Goal: Find specific page/section: Find specific page/section

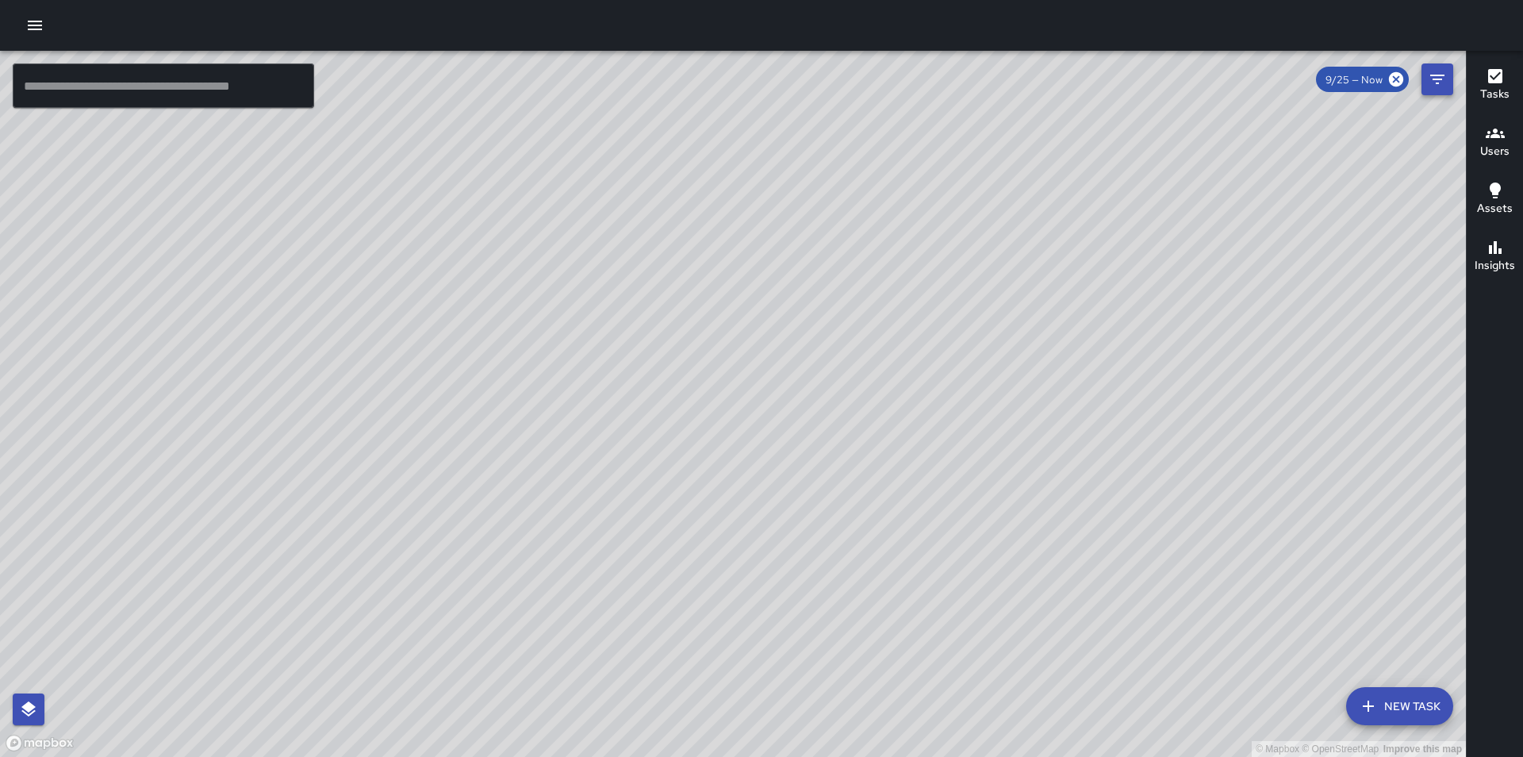
click at [1434, 73] on icon "Filters" at bounding box center [1437, 79] width 19 height 19
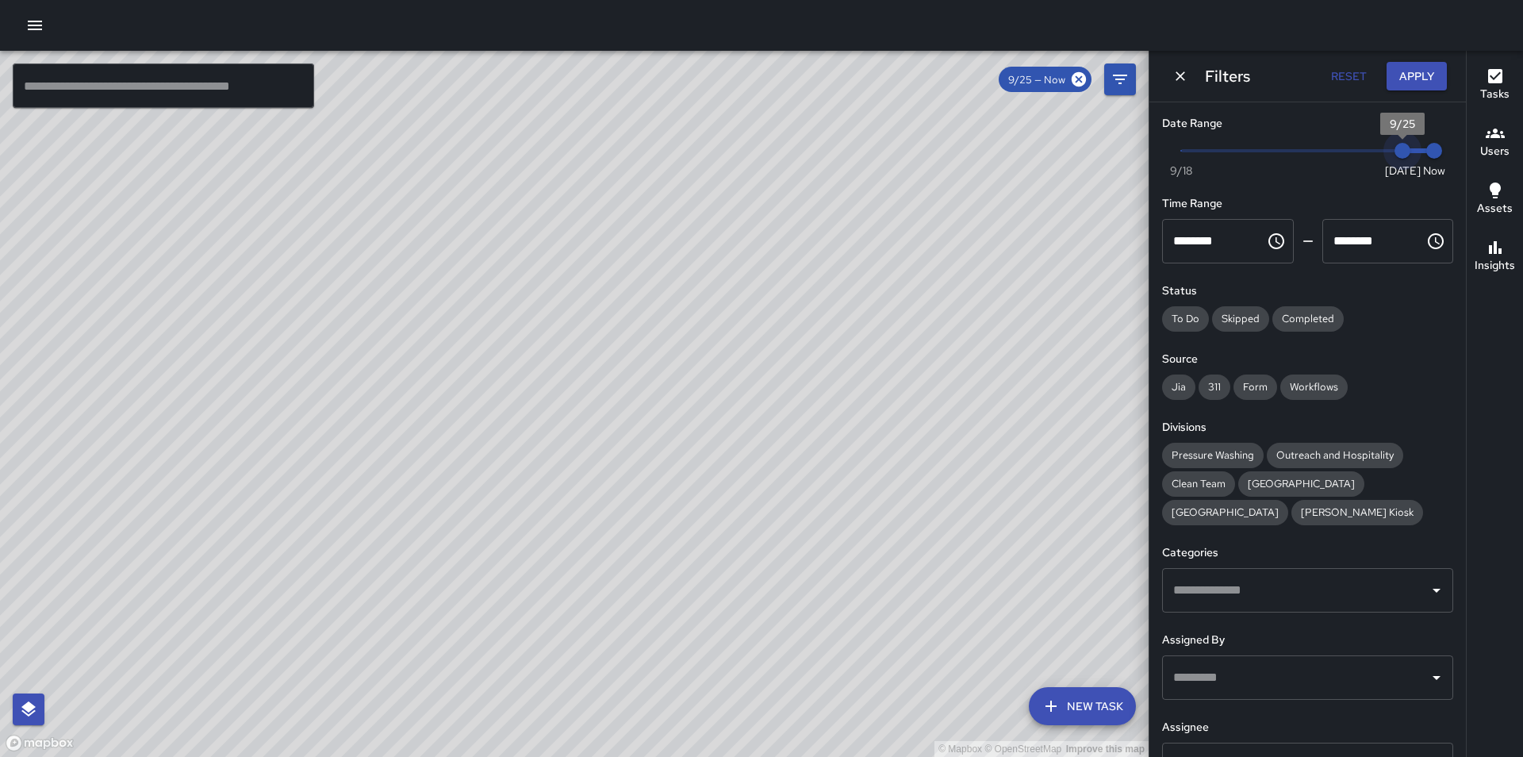
type input "*"
drag, startPoint x: 1394, startPoint y: 153, endPoint x: 1363, endPoint y: 154, distance: 31.0
click at [1363, 154] on span "9/24" at bounding box center [1371, 151] width 16 height 16
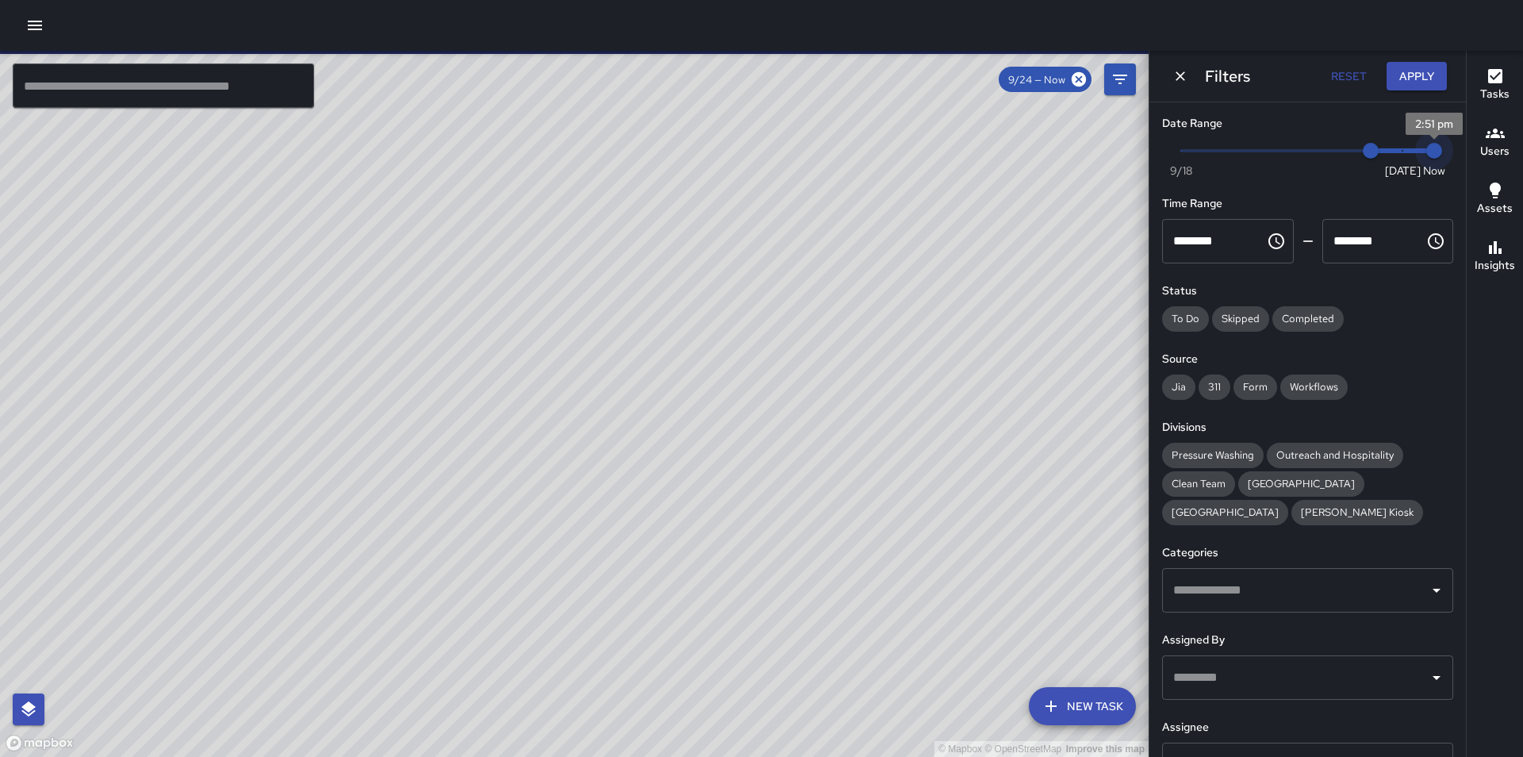
type input "*"
drag, startPoint x: 1420, startPoint y: 152, endPoint x: 1393, endPoint y: 152, distance: 27.0
click at [1426, 152] on span "2:51 pm" at bounding box center [1434, 151] width 16 height 16
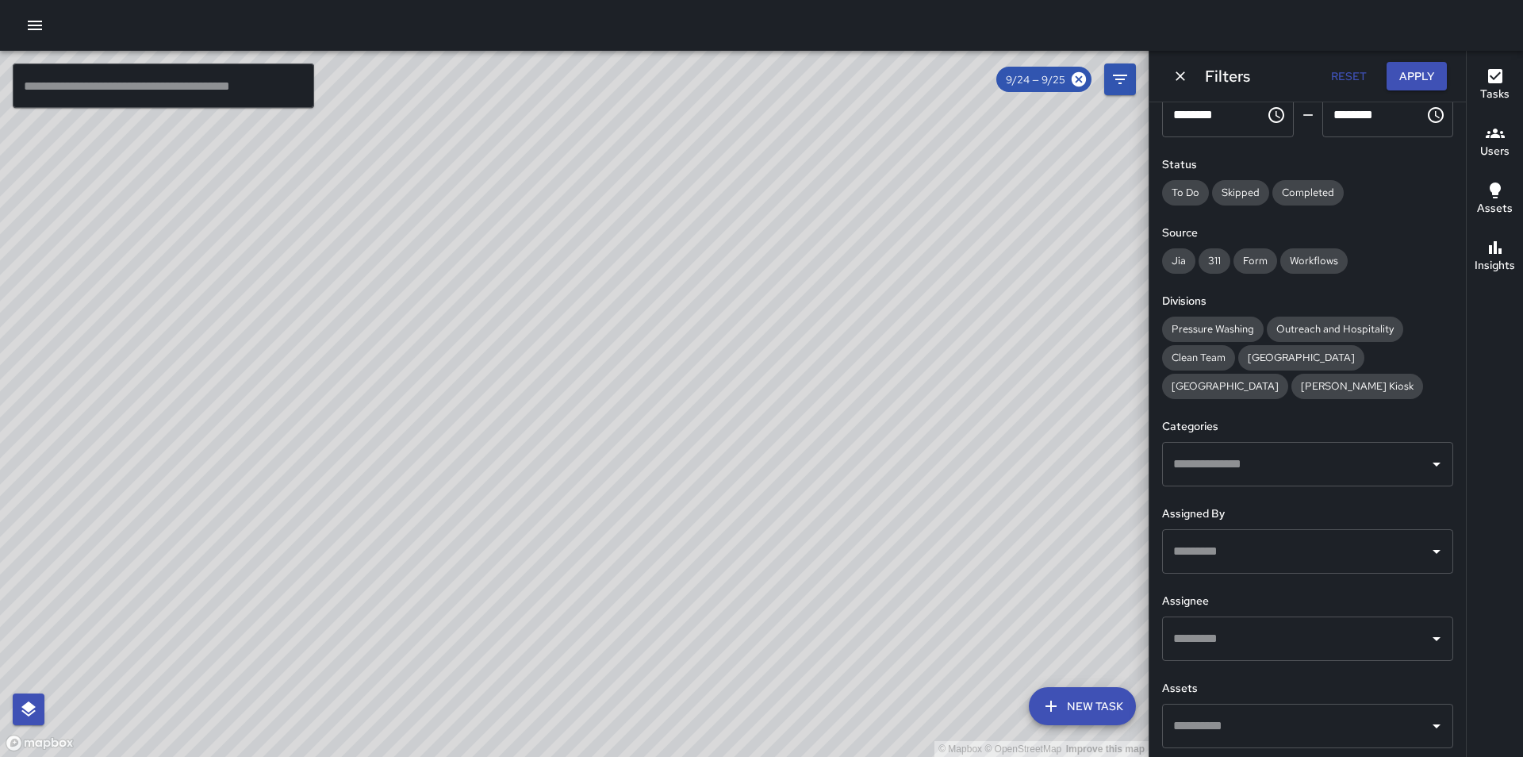
scroll to position [130, 0]
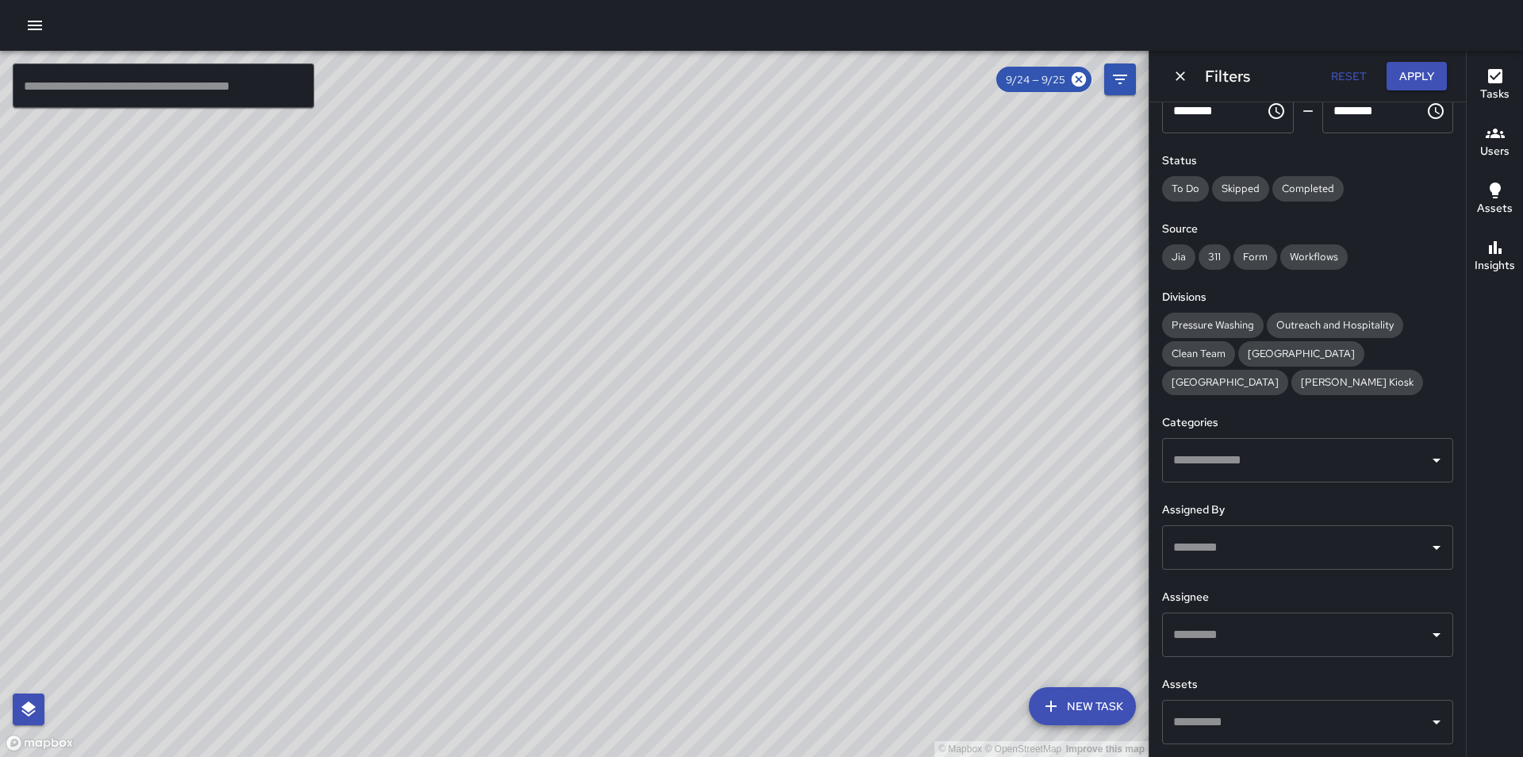
click at [1270, 639] on input "text" at bounding box center [1295, 635] width 253 height 30
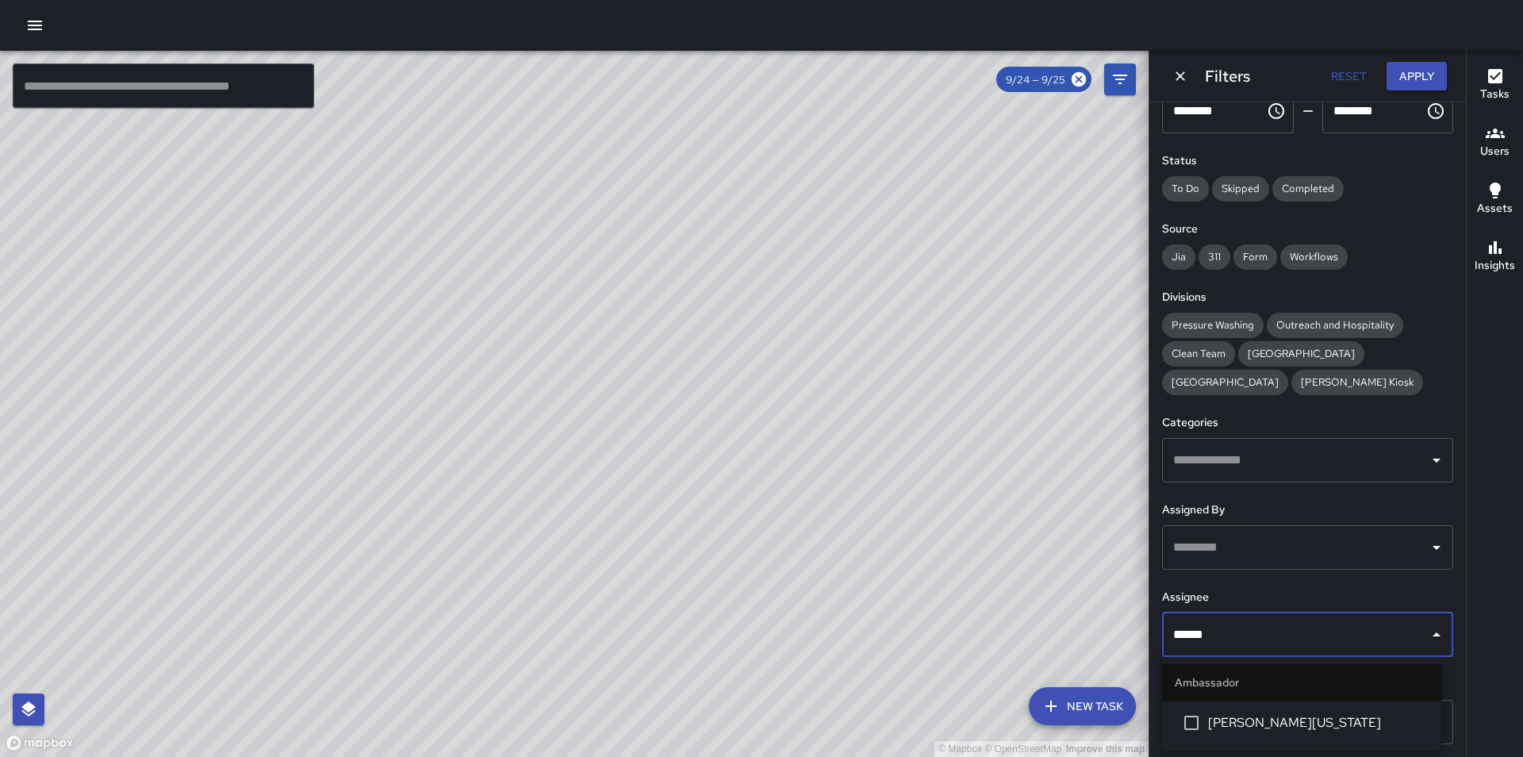
type input "*******"
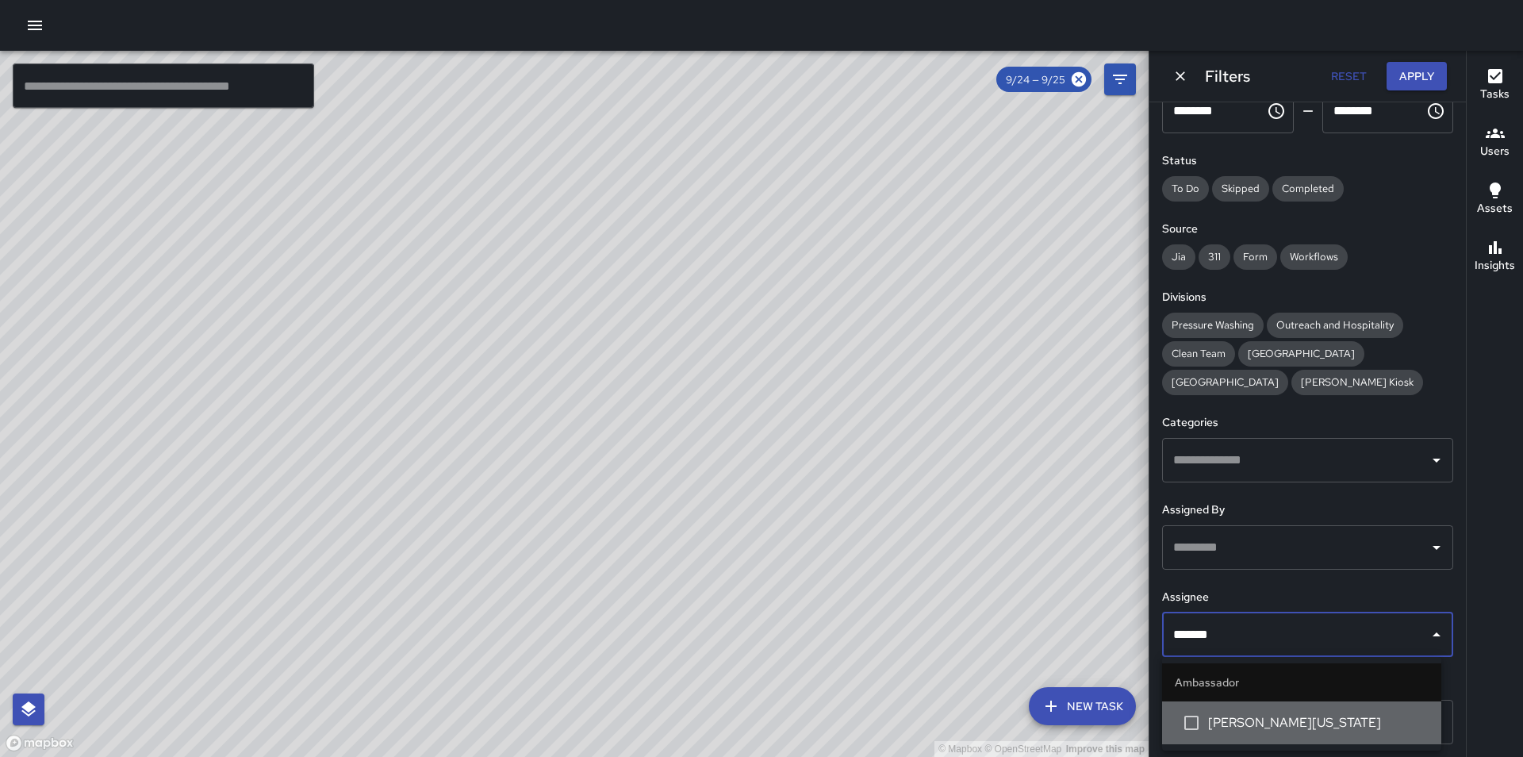
click at [1290, 716] on span "[PERSON_NAME][US_STATE]" at bounding box center [1318, 722] width 221 height 19
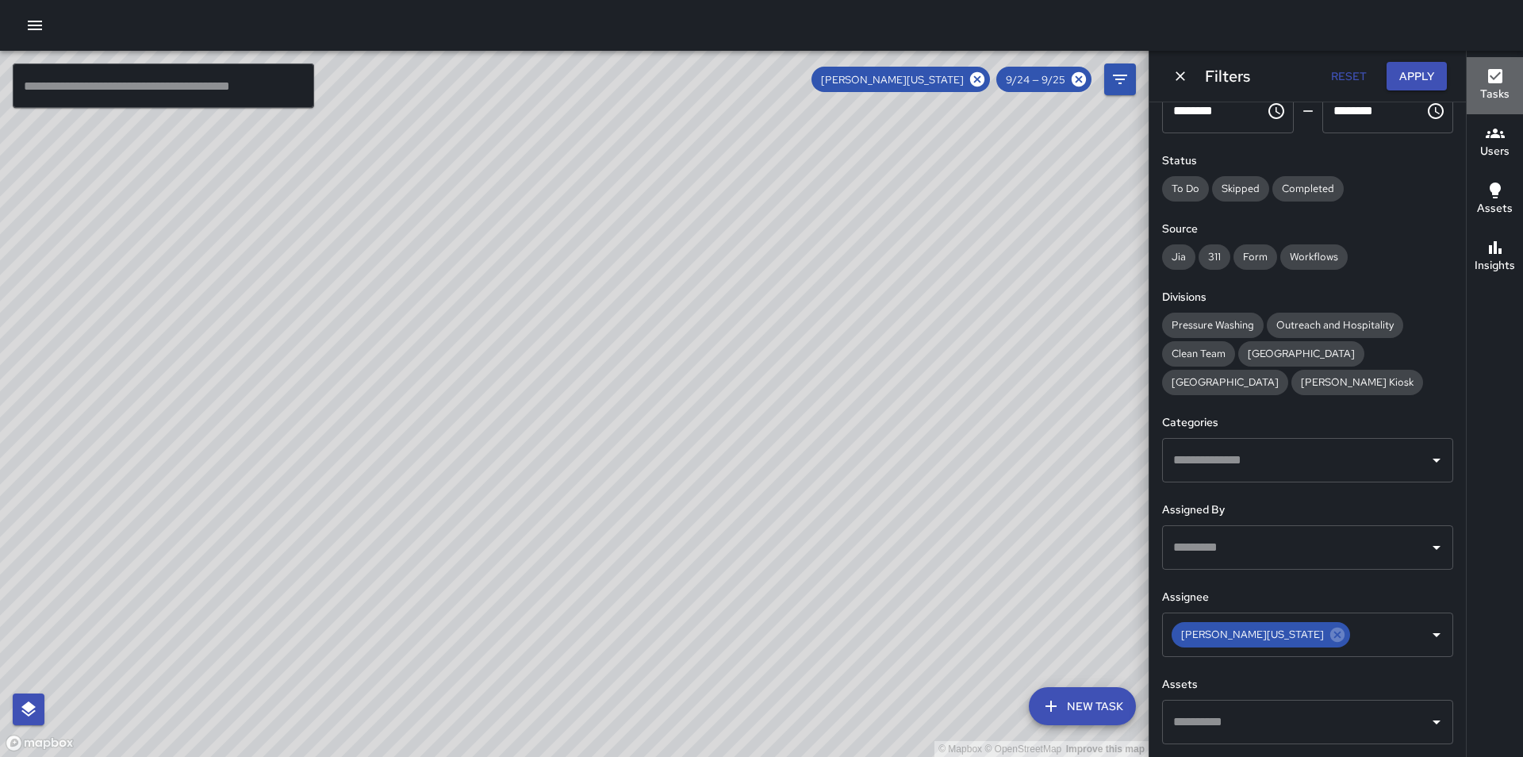
click at [1503, 86] on h6 "Tasks" at bounding box center [1494, 94] width 29 height 17
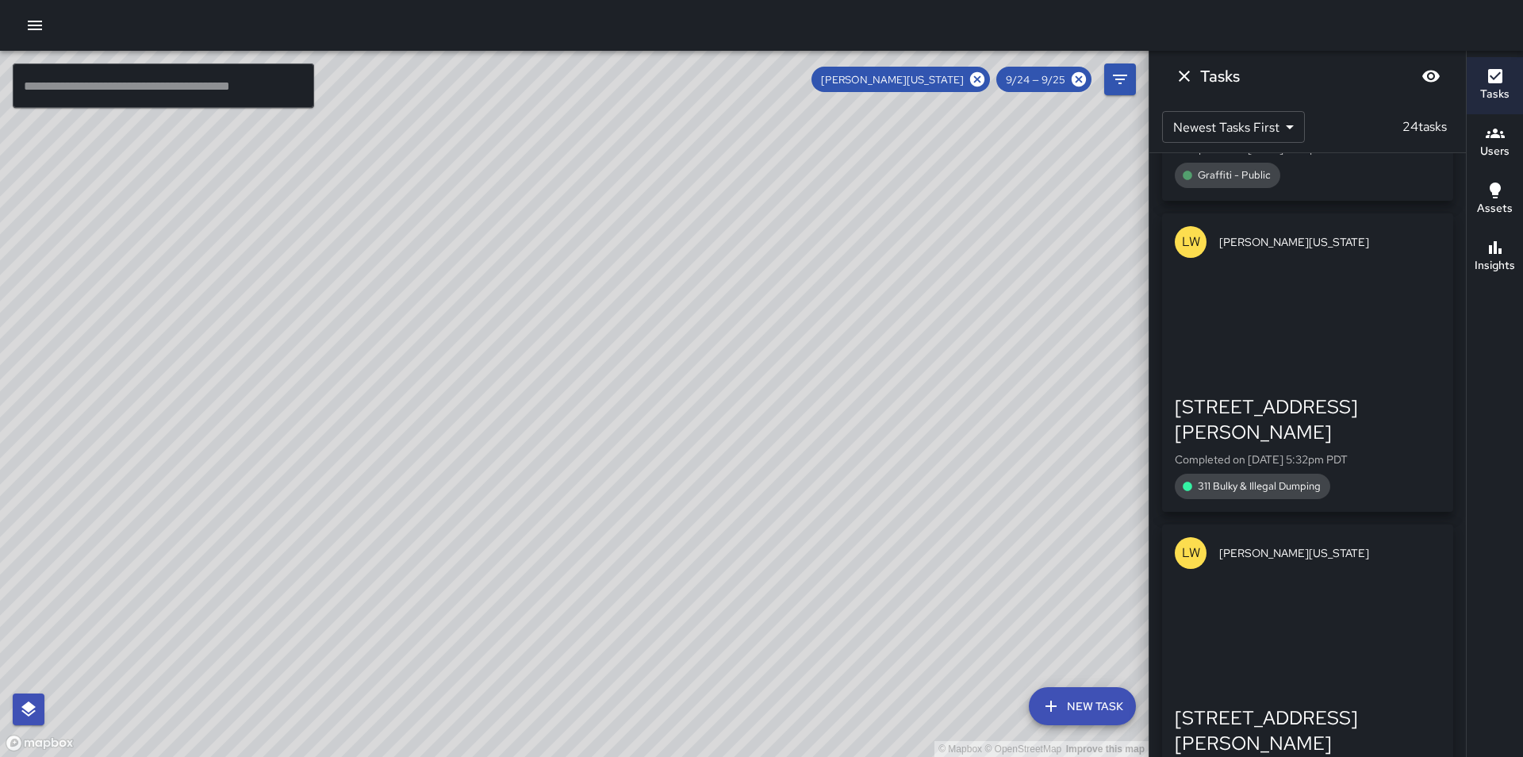
scroll to position [5893, 0]
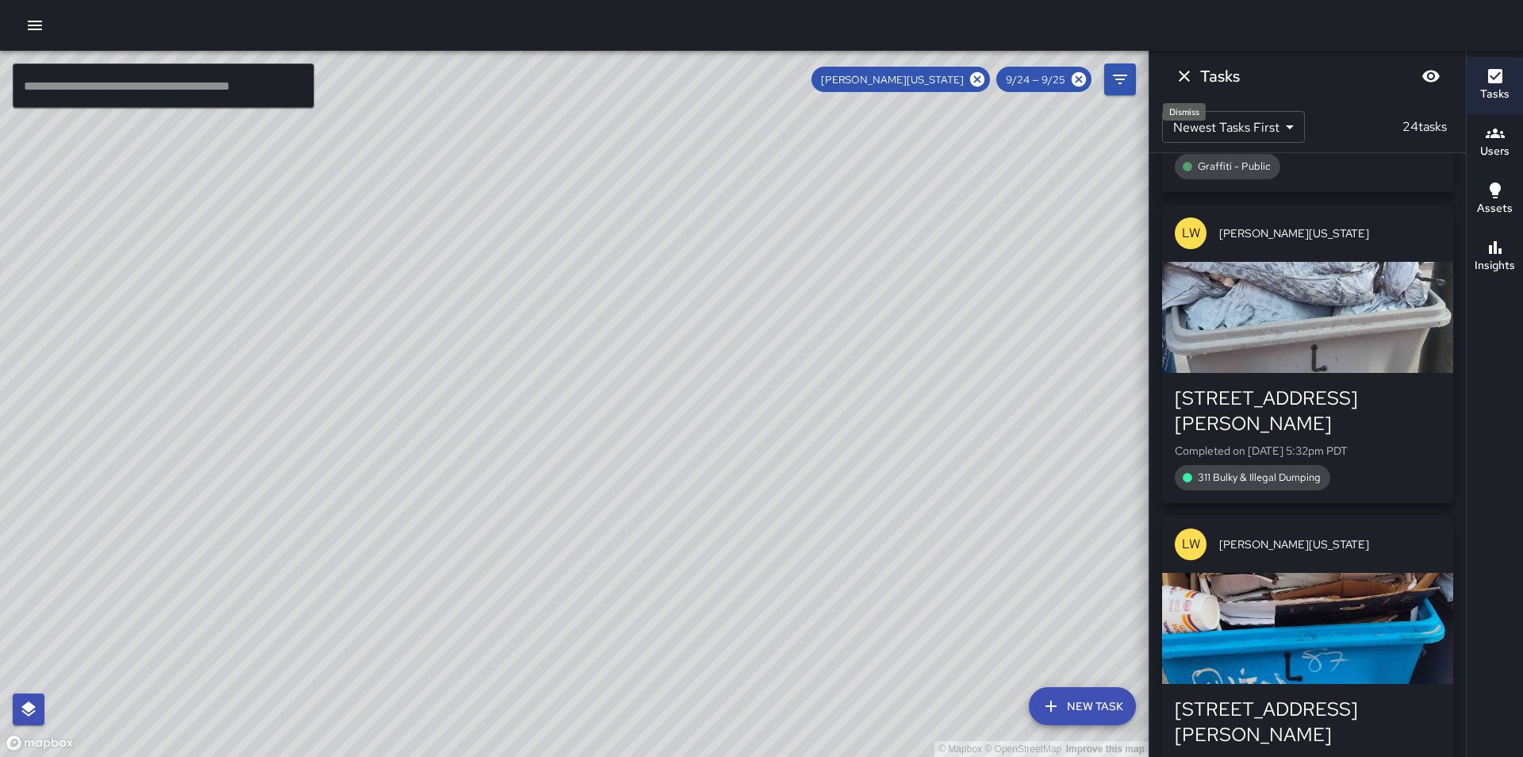
click at [1187, 75] on icon "Dismiss" at bounding box center [1184, 76] width 11 height 11
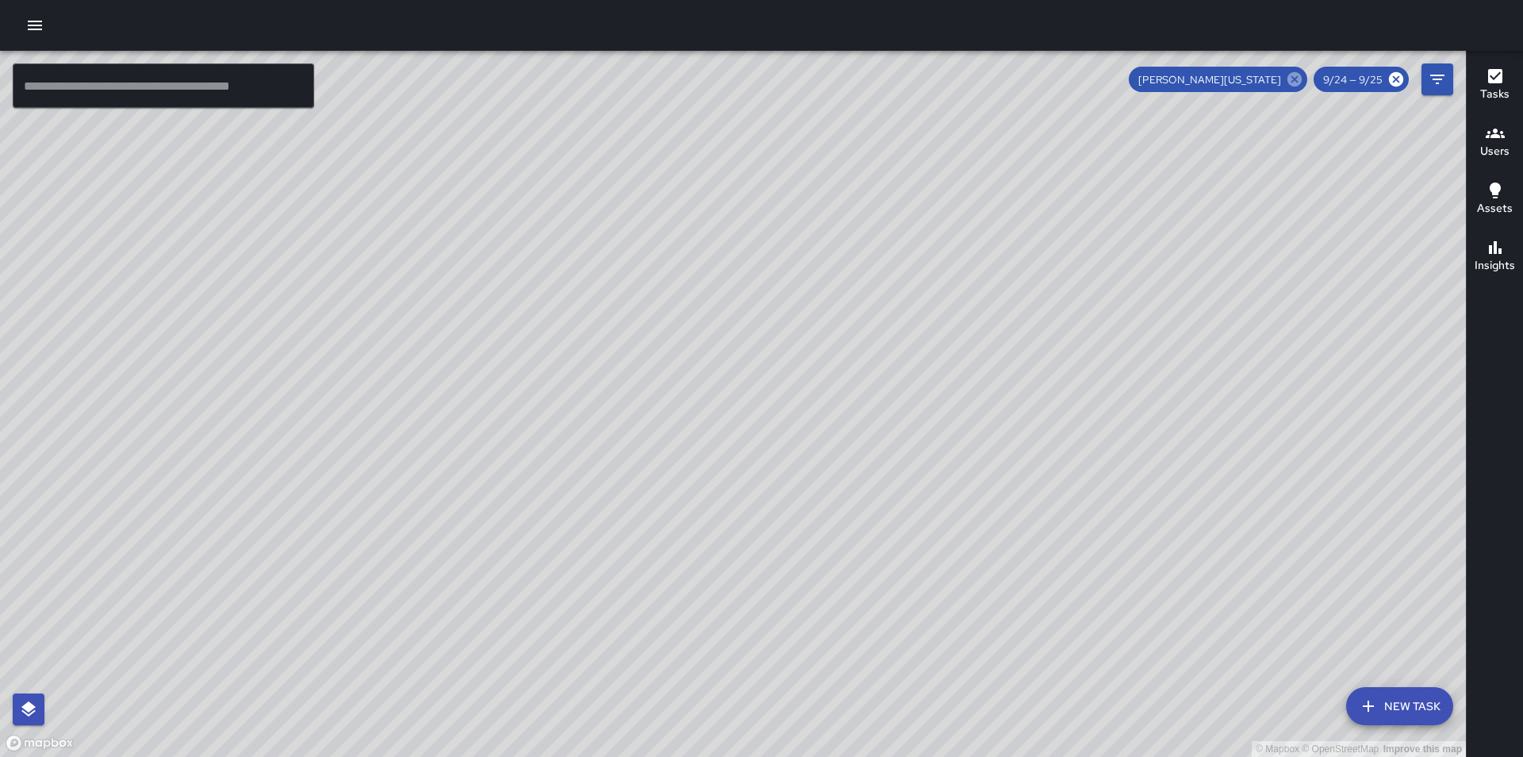
click at [1300, 78] on icon at bounding box center [1295, 79] width 14 height 14
click at [1435, 83] on icon "Filters" at bounding box center [1437, 79] width 19 height 19
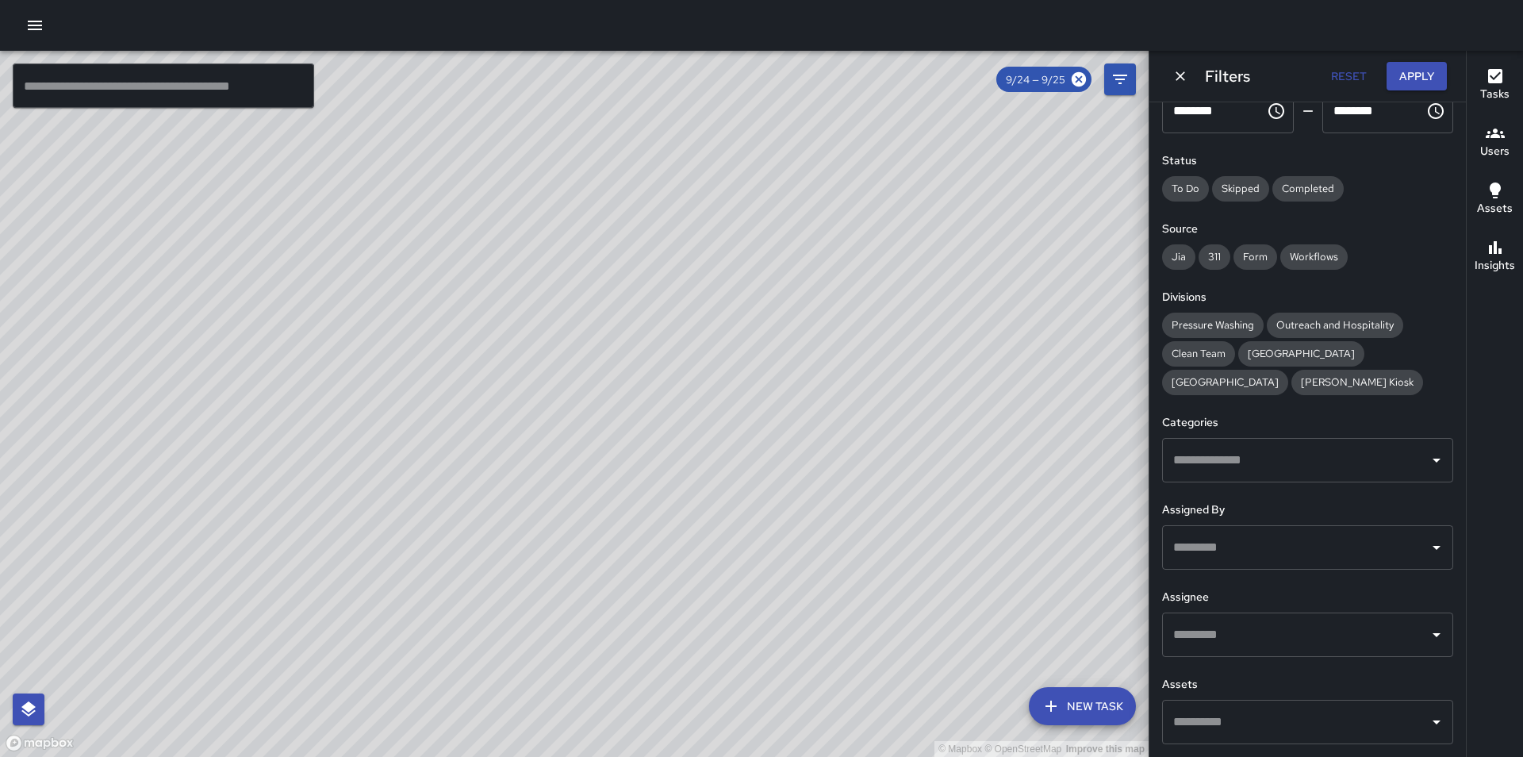
click at [1349, 636] on input "text" at bounding box center [1295, 635] width 253 height 30
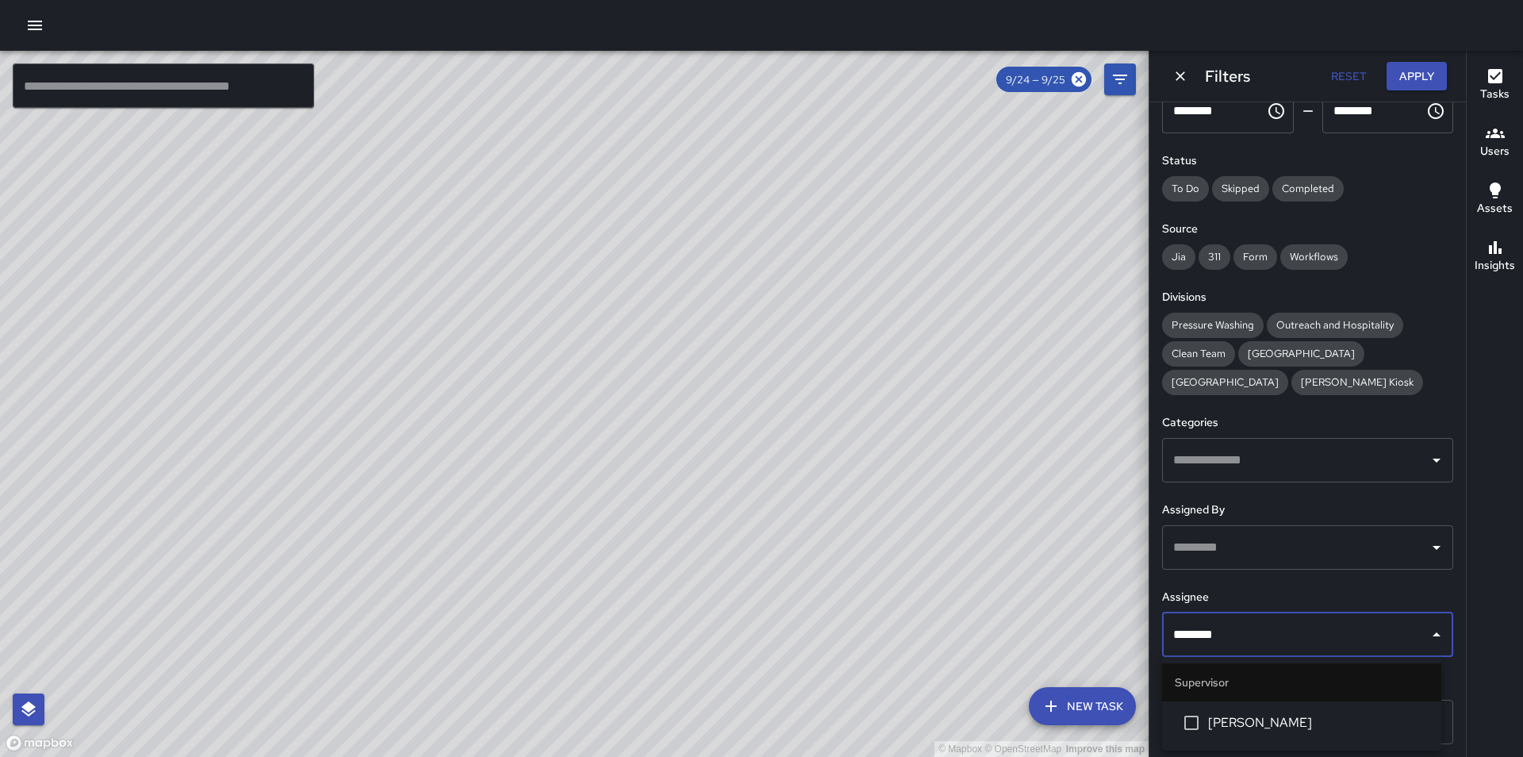
type input "*********"
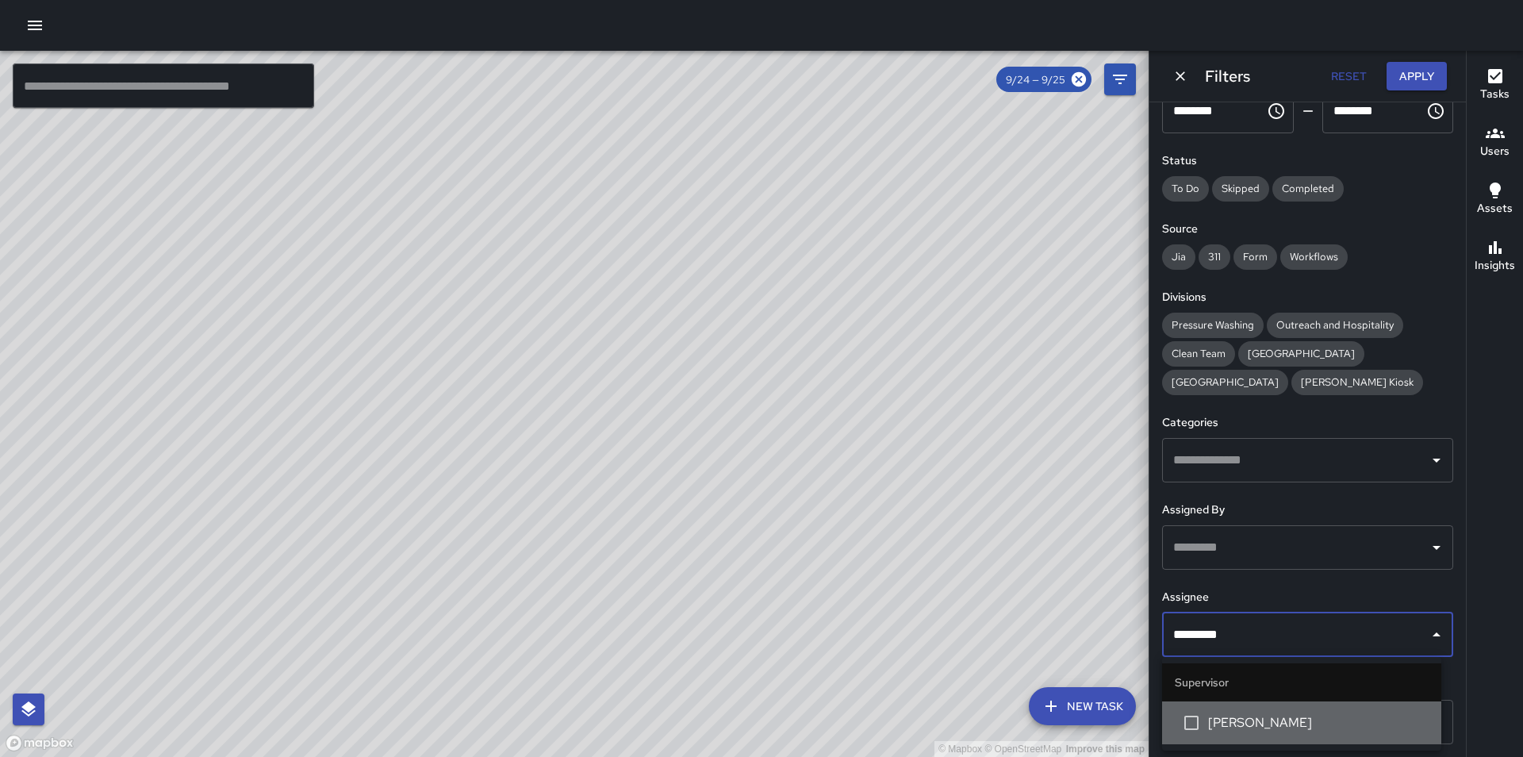
click at [1332, 723] on span "[PERSON_NAME]" at bounding box center [1318, 722] width 221 height 19
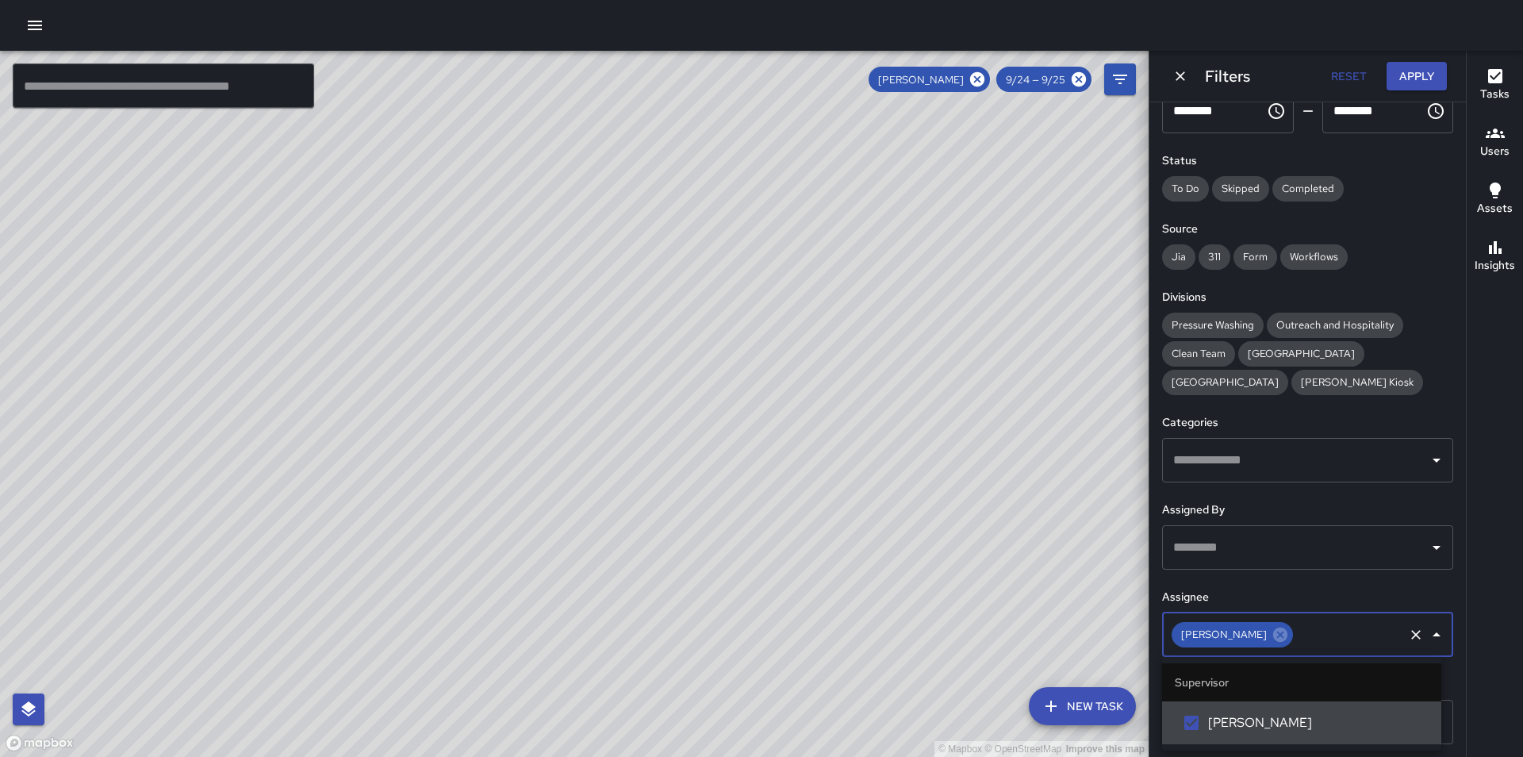
scroll to position [1288, 0]
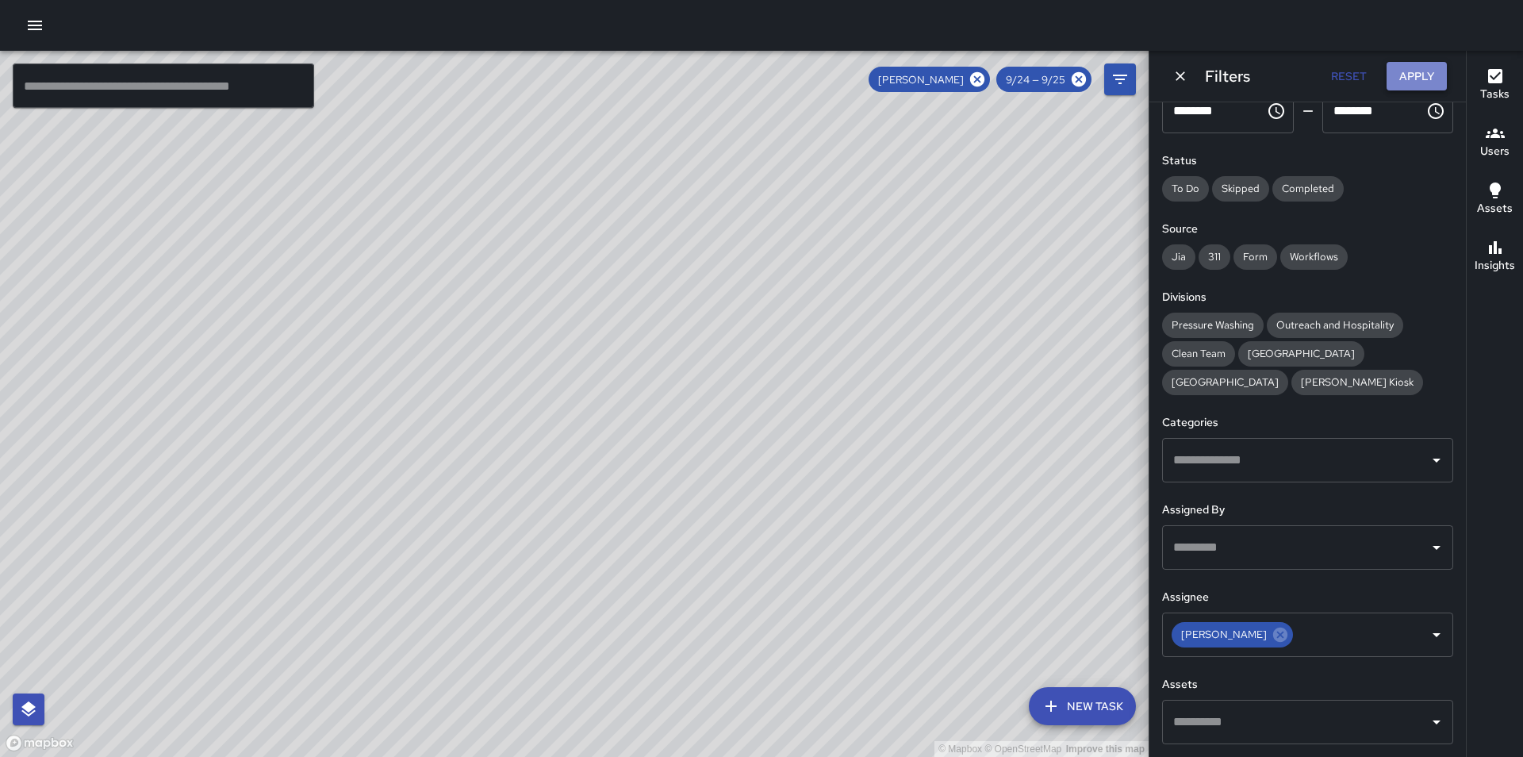
click at [1421, 71] on button "Apply" at bounding box center [1417, 76] width 60 height 29
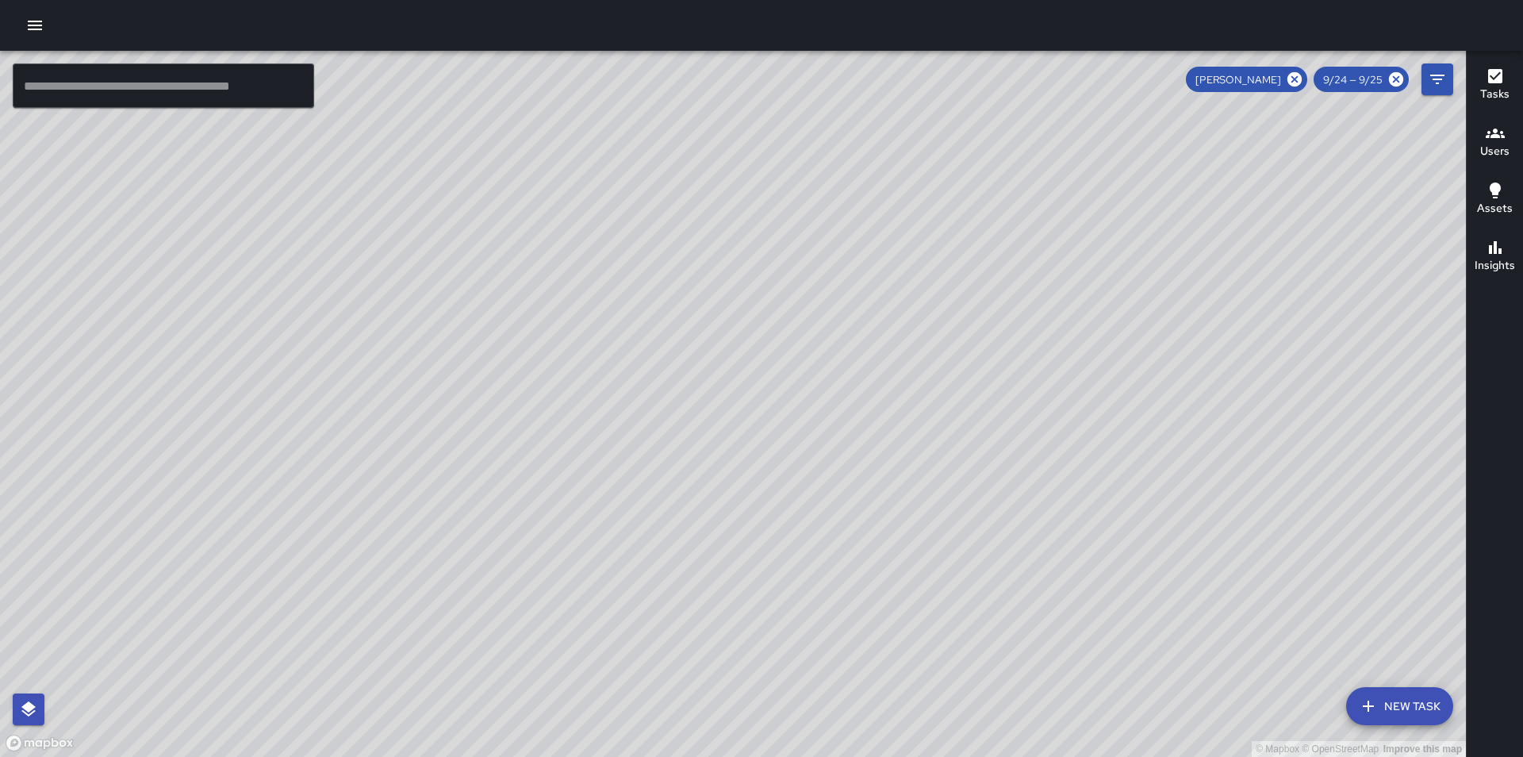
click at [1421, 71] on div "[PERSON_NAME] 9/24 — 9/25" at bounding box center [1319, 79] width 267 height 32
click at [1299, 78] on icon at bounding box center [1294, 79] width 17 height 17
click at [1395, 79] on icon at bounding box center [1396, 79] width 14 height 14
click at [912, 483] on div "© Mapbox © OpenStreetMap Improve this map" at bounding box center [733, 404] width 1466 height 706
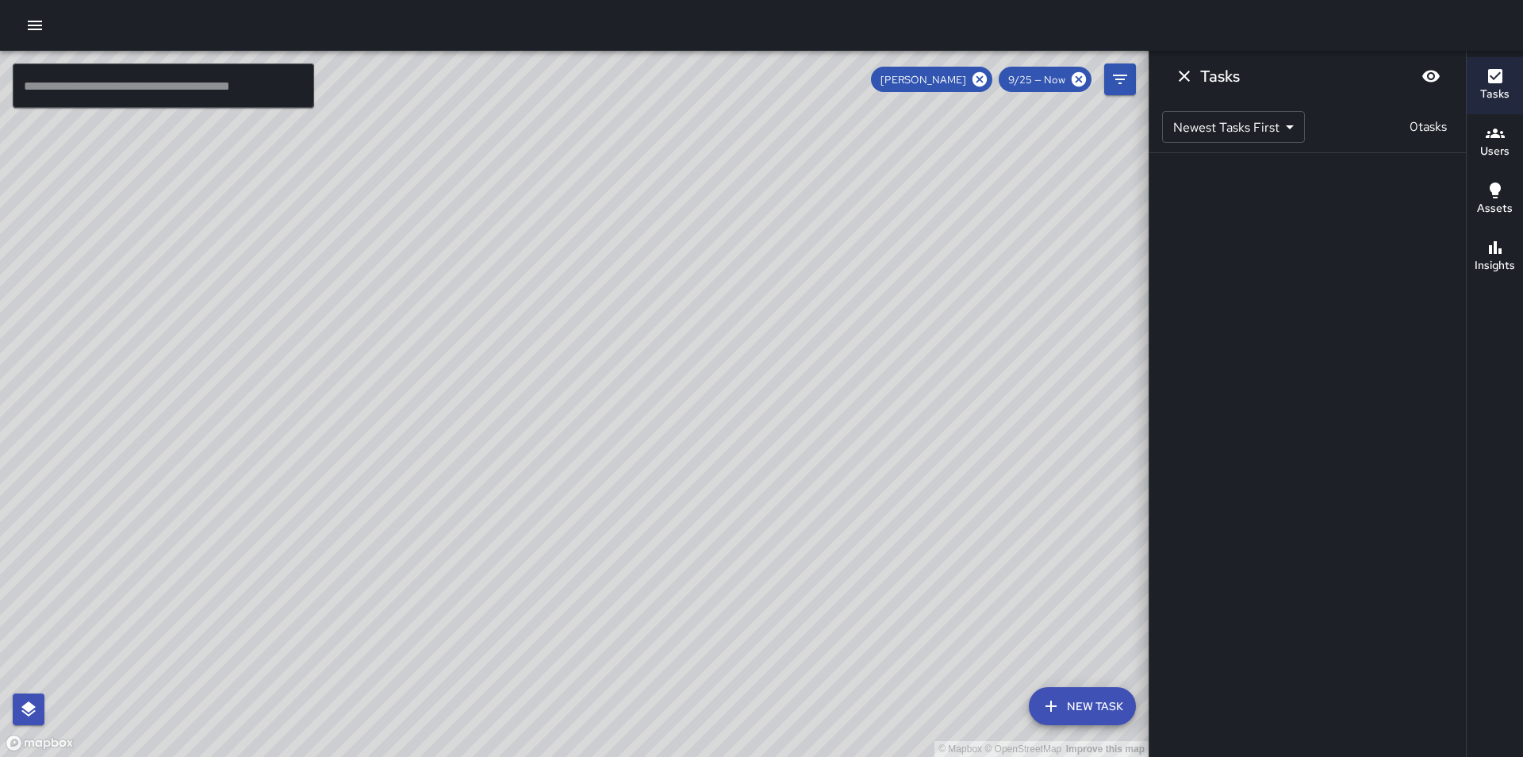
scroll to position [0, 0]
